Goal: Check status: Check status

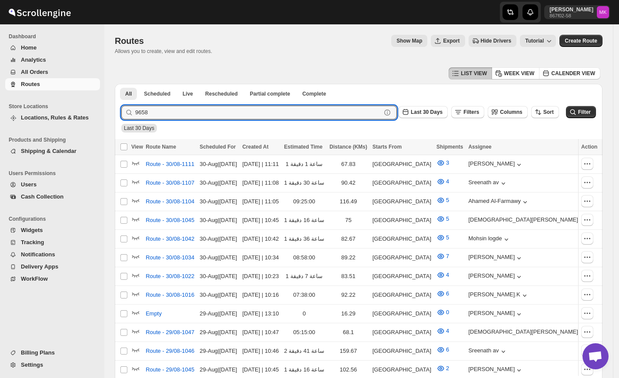
type input "9658"
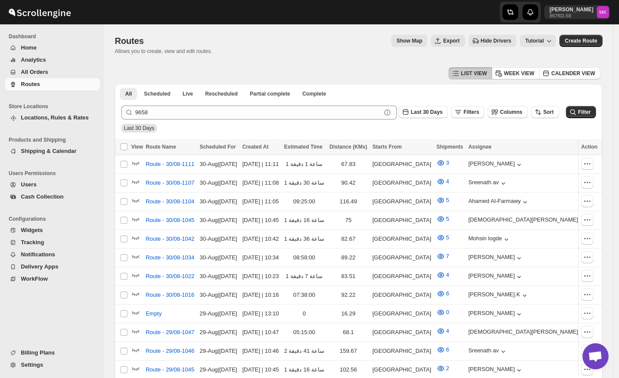
click at [31, 68] on span "All Orders" at bounding box center [59, 72] width 77 height 9
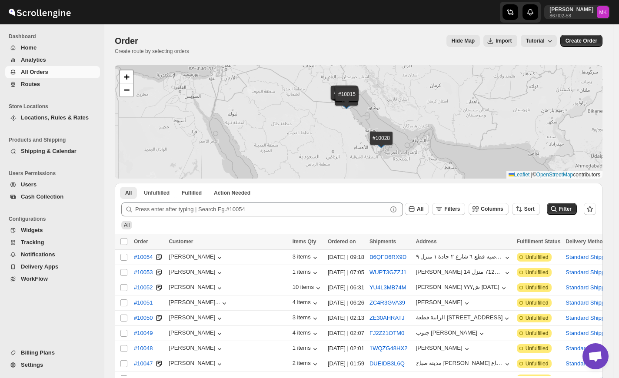
click at [28, 89] on button "Routes" at bounding box center [52, 84] width 95 height 12
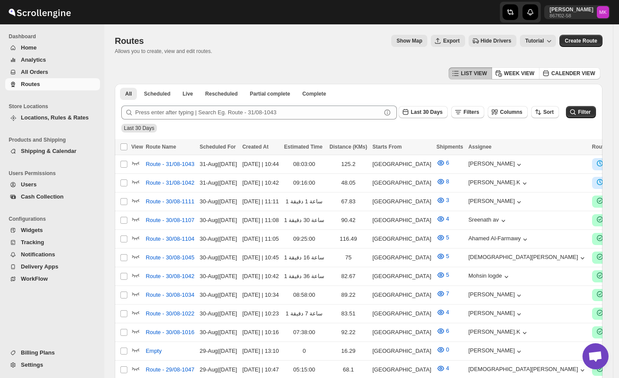
click at [35, 79] on button "Routes" at bounding box center [52, 84] width 95 height 12
click at [35, 72] on span "All Orders" at bounding box center [34, 72] width 27 height 7
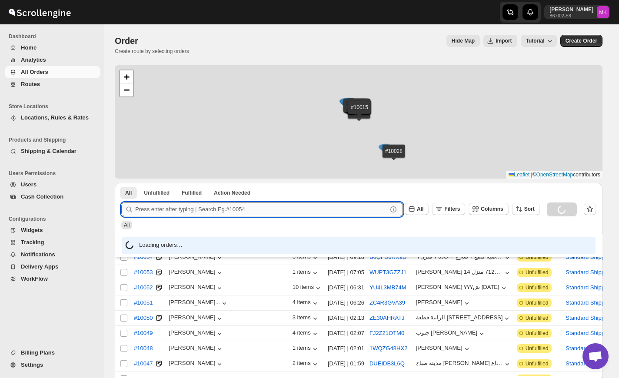
click at [197, 210] on input "text" at bounding box center [261, 210] width 252 height 14
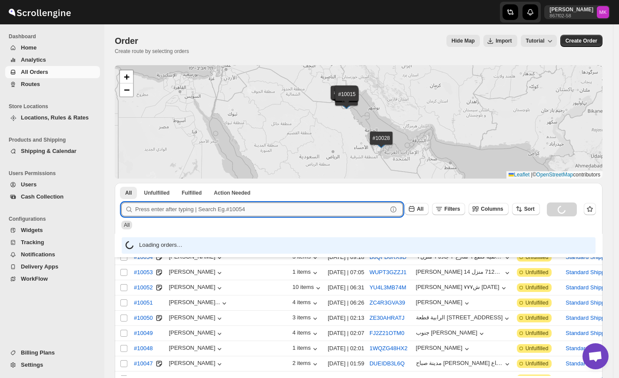
paste input "9658"
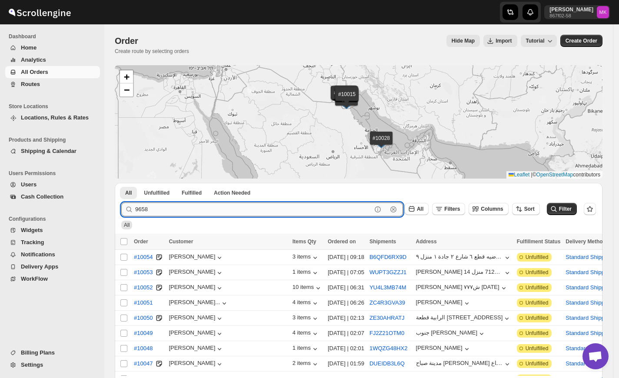
type input "9658"
click at [121, 183] on button "Submit" at bounding box center [133, 187] width 25 height 9
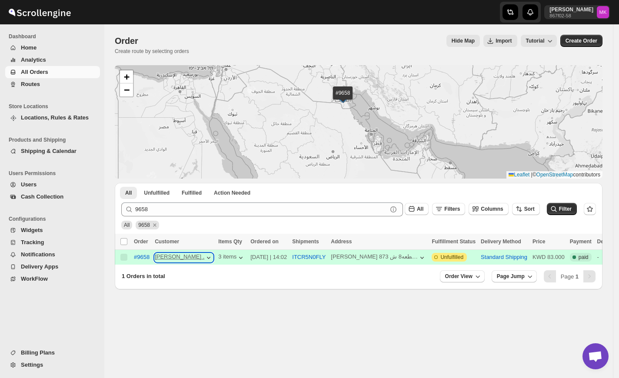
click at [204, 260] on icon "button" at bounding box center [208, 257] width 9 height 9
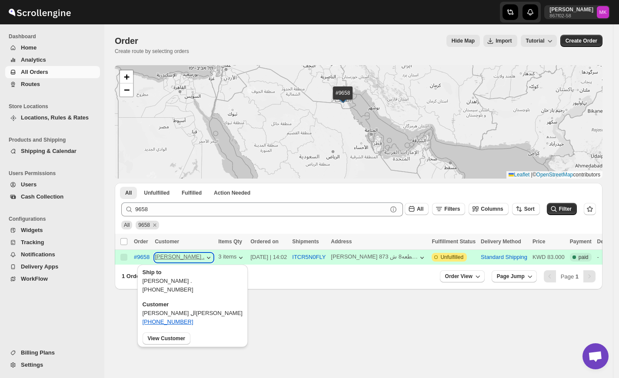
click at [204, 260] on icon "button" at bounding box center [208, 257] width 9 height 9
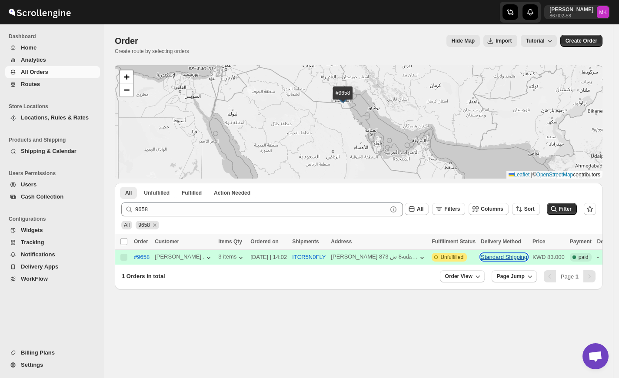
click at [481, 259] on button "Standard Shipping" at bounding box center [504, 257] width 47 height 7
click at [145, 260] on span "#9658" at bounding box center [142, 257] width 16 height 9
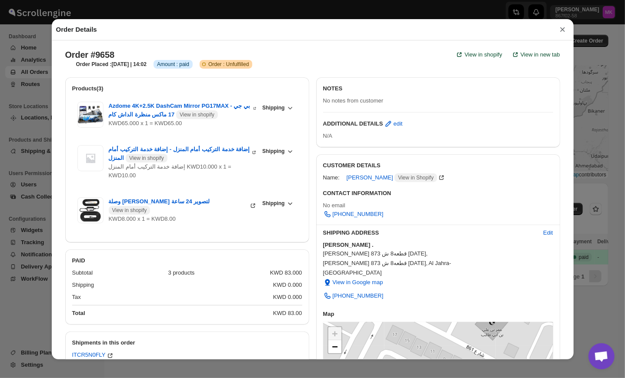
click at [556, 30] on button "×" at bounding box center [562, 29] width 13 height 12
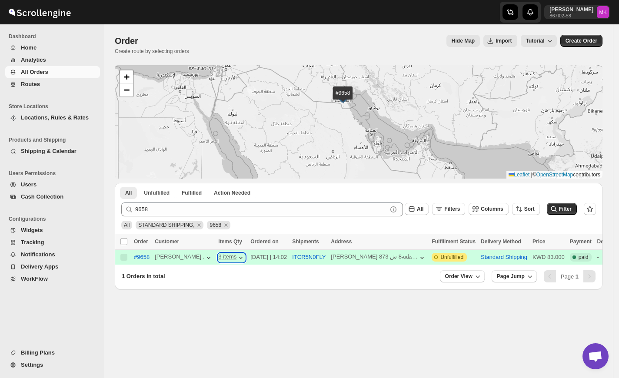
click at [236, 261] on icon "button" at bounding box center [240, 257] width 9 height 9
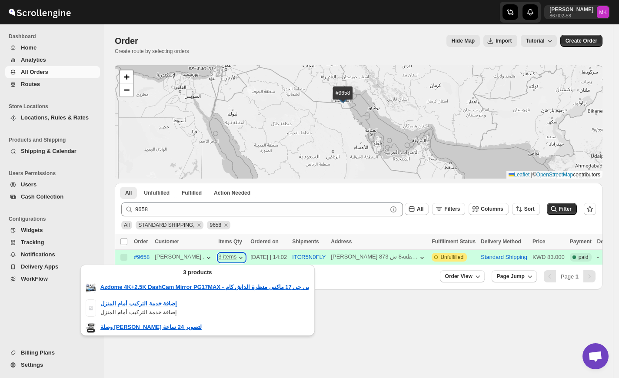
click at [236, 261] on icon "button" at bounding box center [240, 257] width 9 height 9
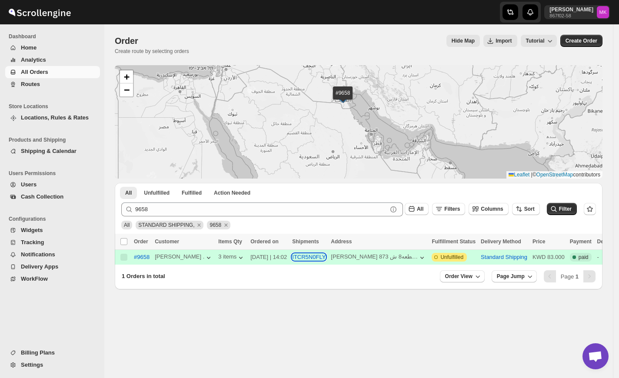
drag, startPoint x: 285, startPoint y: 256, endPoint x: 363, endPoint y: 294, distance: 85.9
click at [360, 294] on div "Order. This page is ready Order Create route by selecting orders Hide Map Impor…" at bounding box center [358, 201] width 509 height 354
click at [418, 259] on icon "button" at bounding box center [422, 257] width 9 height 9
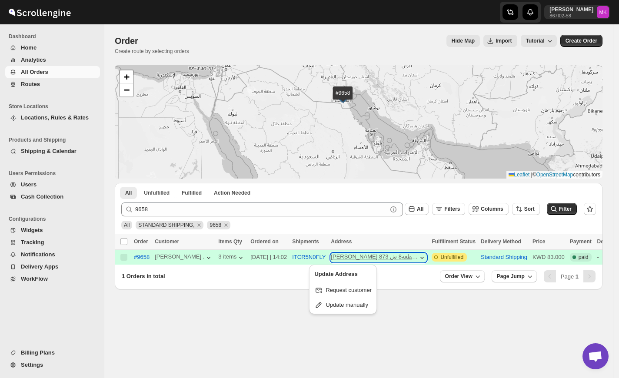
click at [418, 259] on icon "button" at bounding box center [422, 257] width 9 height 9
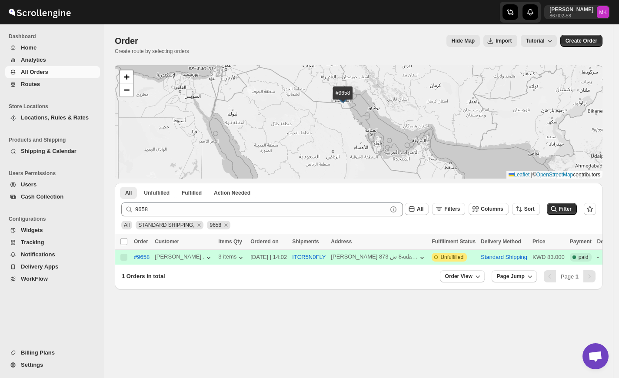
click at [40, 77] on button "All Orders" at bounding box center [52, 72] width 95 height 12
click at [34, 70] on span "All Orders" at bounding box center [34, 72] width 27 height 7
click at [16, 82] on icon "Navigation" at bounding box center [13, 84] width 7 height 7
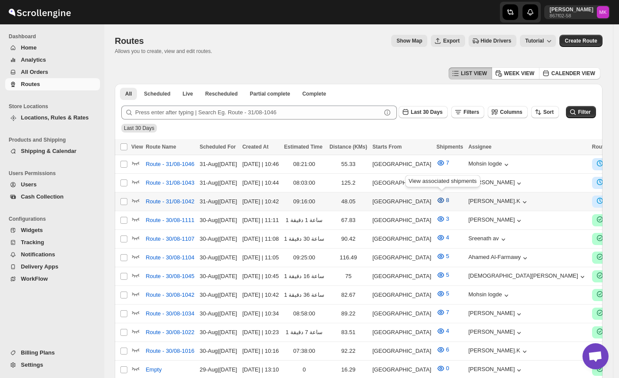
click at [446, 195] on button "8" at bounding box center [442, 200] width 23 height 14
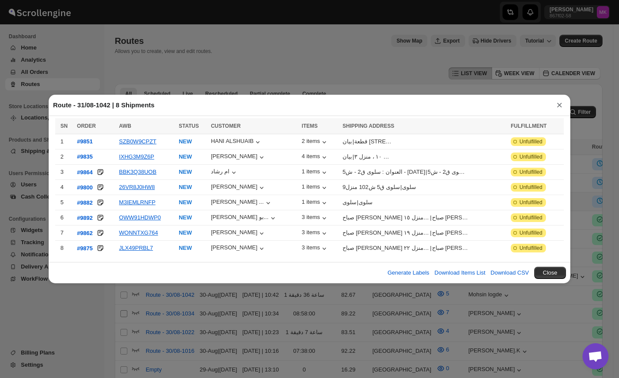
click at [93, 308] on div "Route - 31/08-1042 | 8 Shipments × SN ORDER AWB STATUS CUSTOMER ITEMS SHIPPING …" at bounding box center [309, 189] width 619 height 378
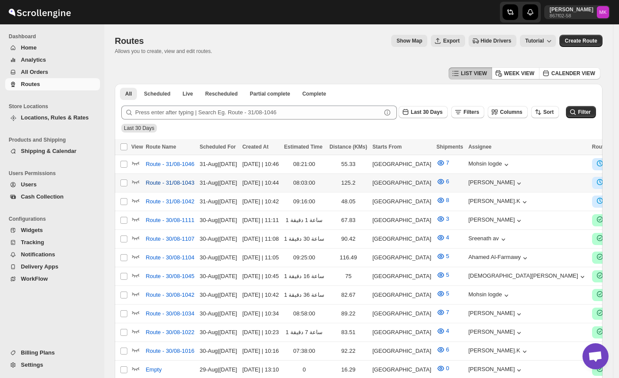
click at [148, 183] on span "Route - 31/08-1043" at bounding box center [170, 183] width 49 height 9
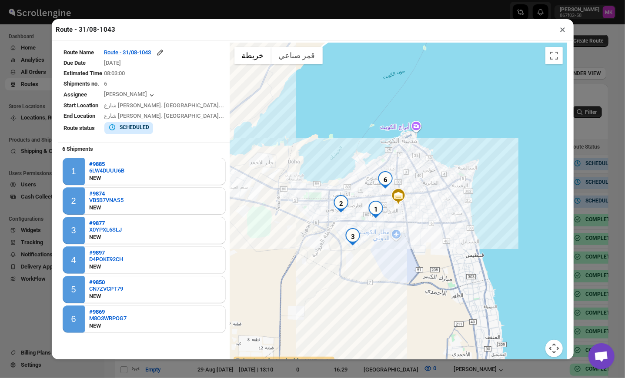
click at [585, 123] on div "Route - 31/08-1043 × Route Name Route - 31/08-1043 Due Date [DATE] Estimated Ti…" at bounding box center [312, 189] width 625 height 378
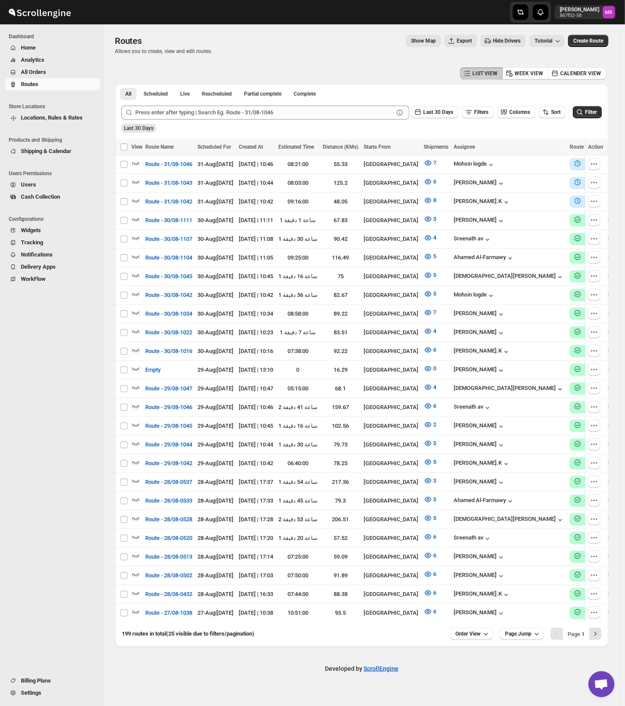
click at [36, 67] on button "All Orders" at bounding box center [52, 72] width 95 height 12
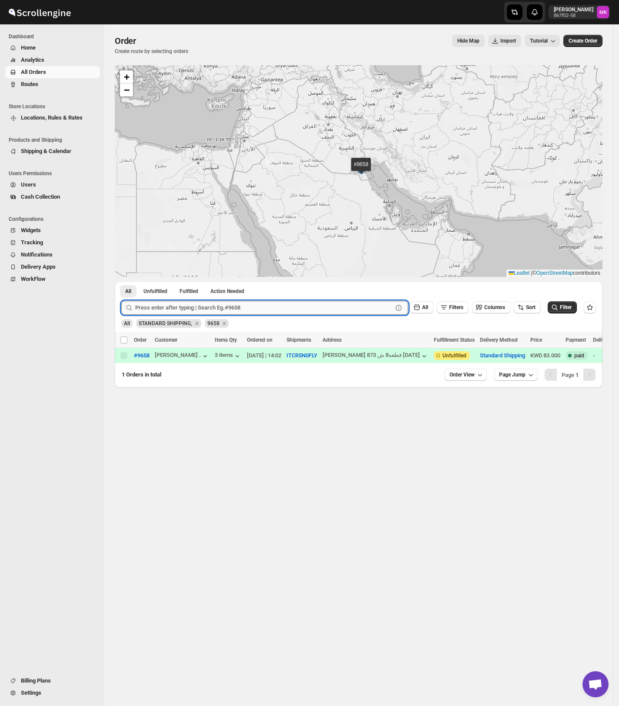
click at [320, 307] on input "text" at bounding box center [263, 308] width 257 height 14
paste input "9658"
click at [121, 281] on button "Submit" at bounding box center [133, 285] width 25 height 9
click at [177, 307] on input "9658" at bounding box center [256, 308] width 242 height 14
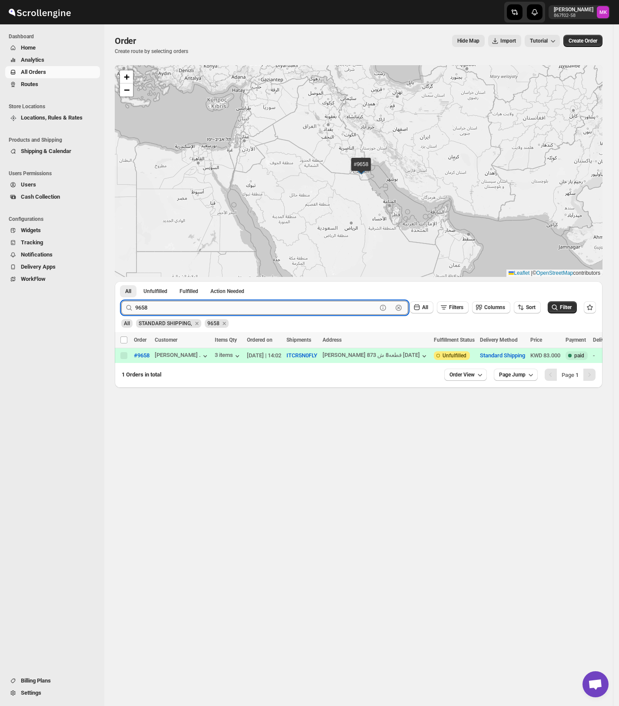
paste input "50784970"
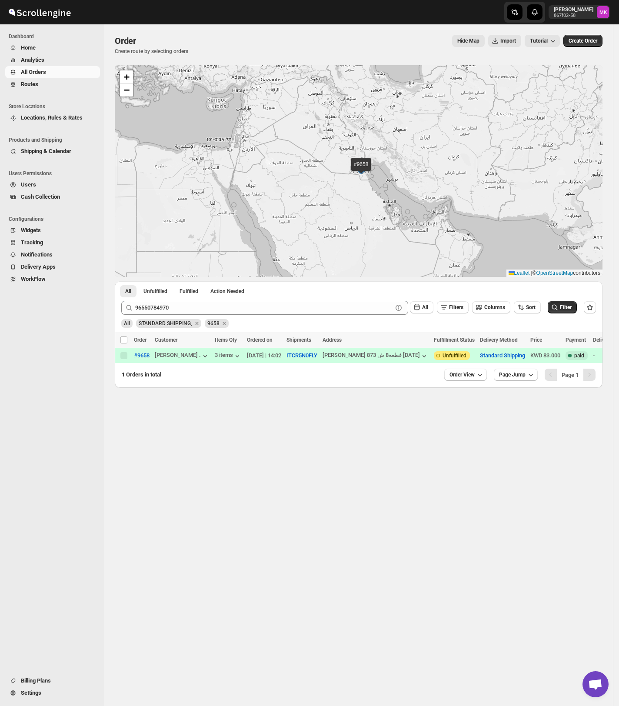
click at [120, 326] on div "All STANDARD SHIPPING, 9658" at bounding box center [357, 319] width 478 height 17
click at [124, 323] on span "All" at bounding box center [127, 323] width 6 height 6
click at [124, 289] on button "All" at bounding box center [128, 291] width 17 height 12
click at [126, 289] on span "All" at bounding box center [128, 291] width 6 height 7
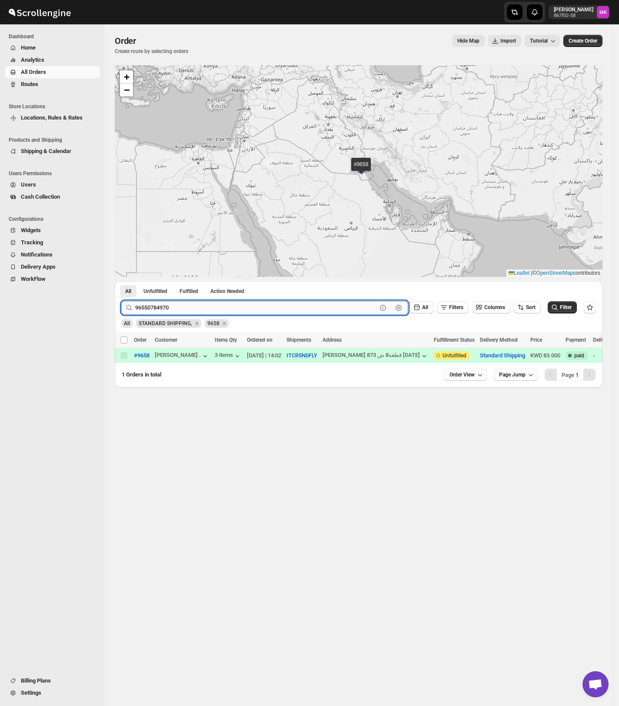
click at [165, 306] on input "96550784970" at bounding box center [256, 308] width 242 height 14
click at [197, 308] on input "96550784970" at bounding box center [256, 308] width 242 height 14
paste input "8"
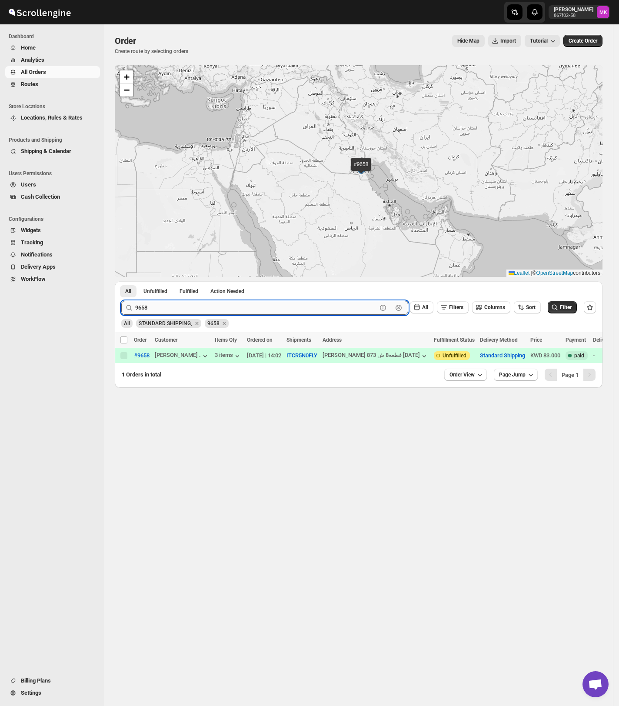
type input "9658"
click at [121, 281] on button "Submit" at bounding box center [133, 285] width 25 height 9
